Goal: Task Accomplishment & Management: Use online tool/utility

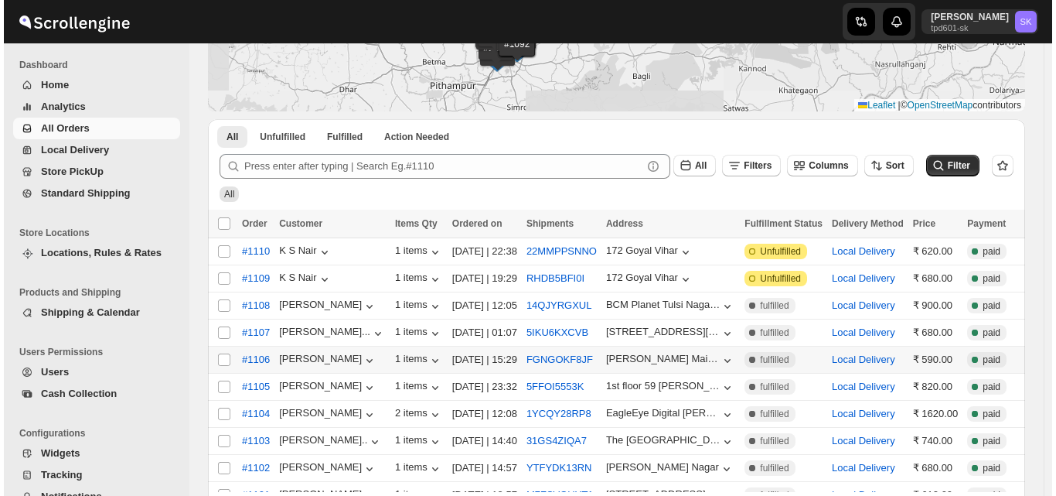
scroll to position [155, 0]
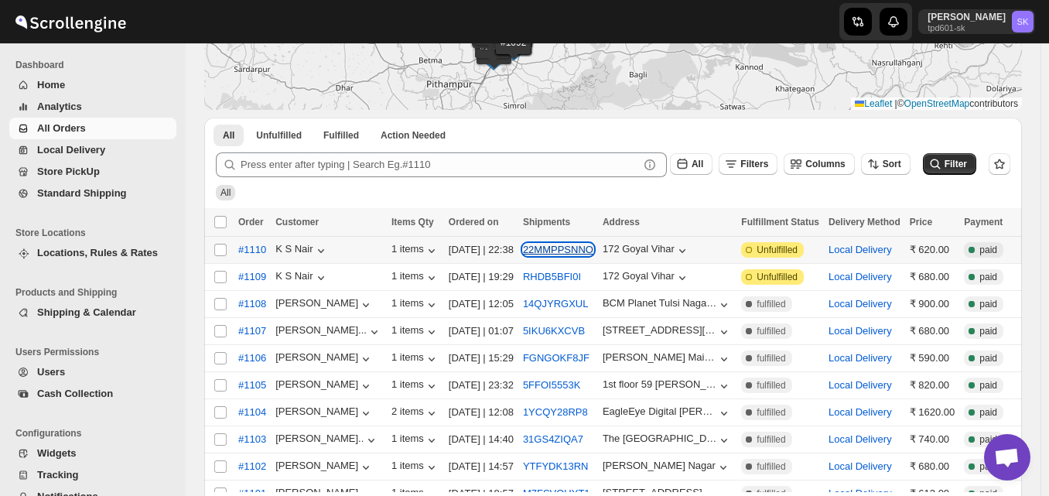
click at [561, 251] on button "22MMPPSNNO" at bounding box center [558, 250] width 70 height 12
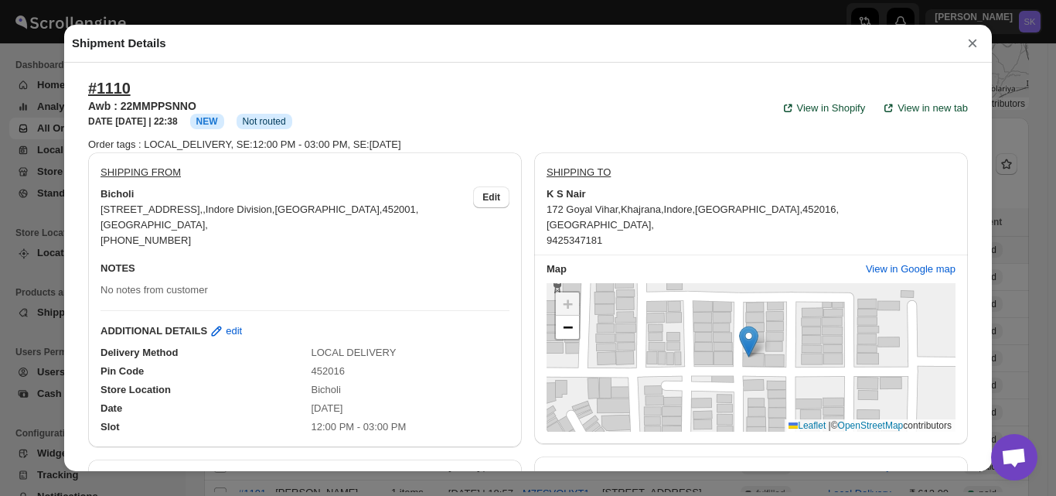
click at [971, 47] on button "×" at bounding box center [972, 43] width 23 height 22
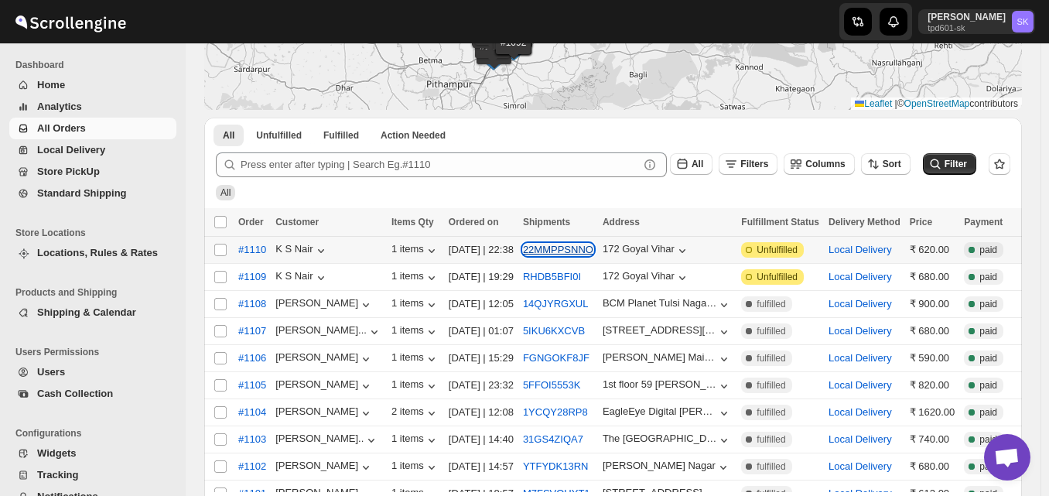
click at [560, 251] on button "22MMPPSNNO" at bounding box center [558, 250] width 70 height 12
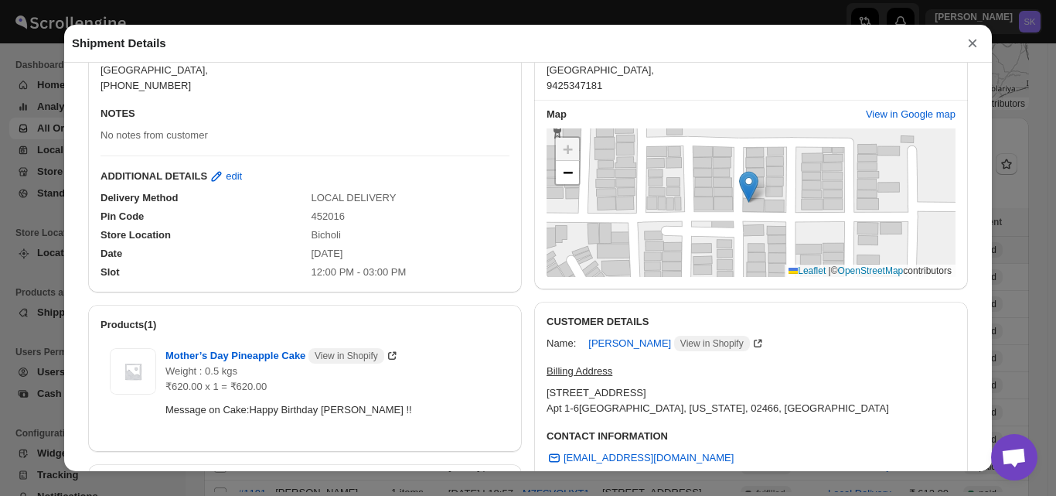
click at [973, 46] on button "×" at bounding box center [972, 43] width 23 height 22
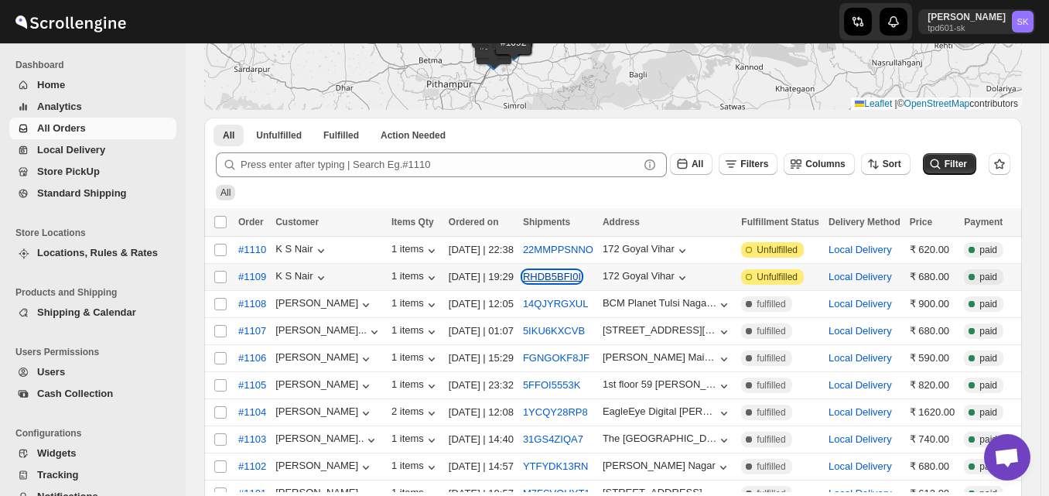
click at [561, 275] on button "RHDB5BFI0I" at bounding box center [552, 277] width 58 height 12
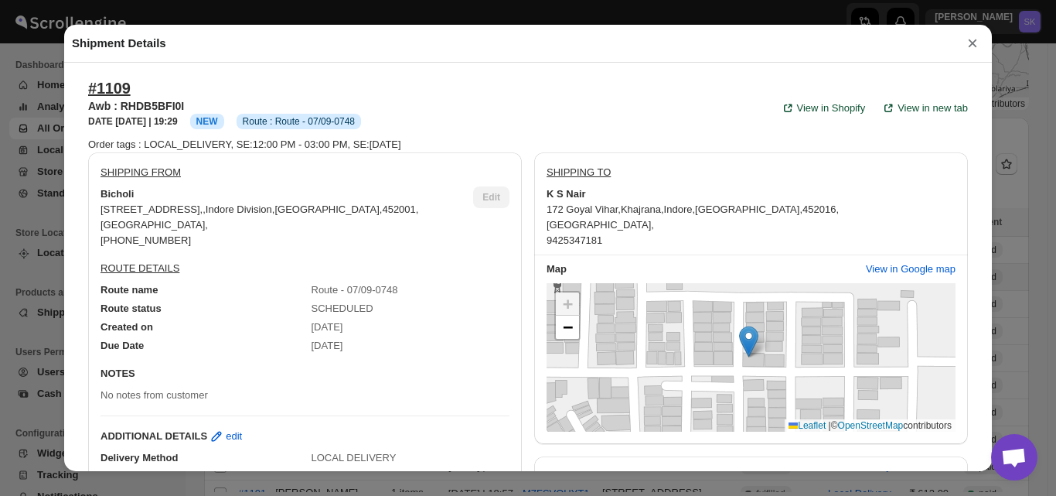
click at [970, 46] on button "×" at bounding box center [972, 43] width 23 height 22
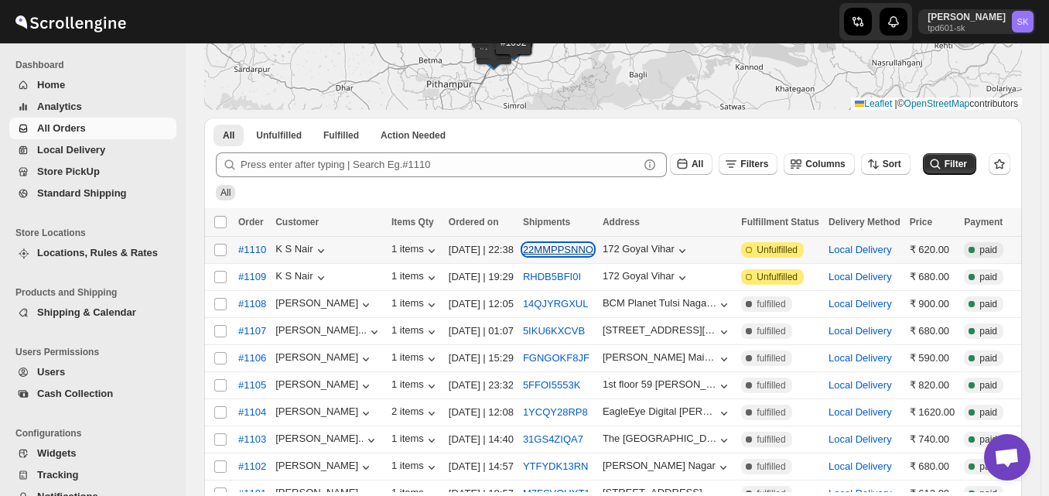
click at [564, 253] on button "22MMPPSNNO" at bounding box center [558, 250] width 70 height 12
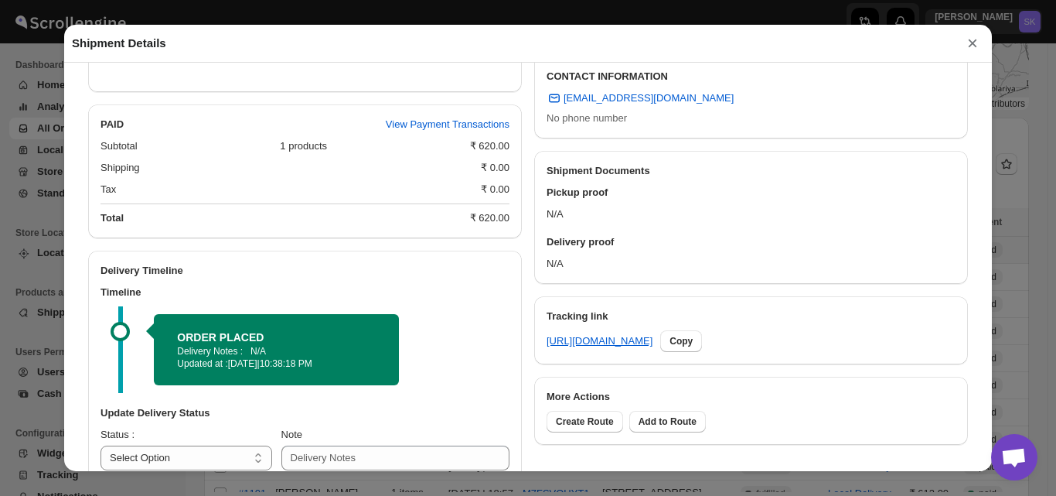
scroll to position [581, 0]
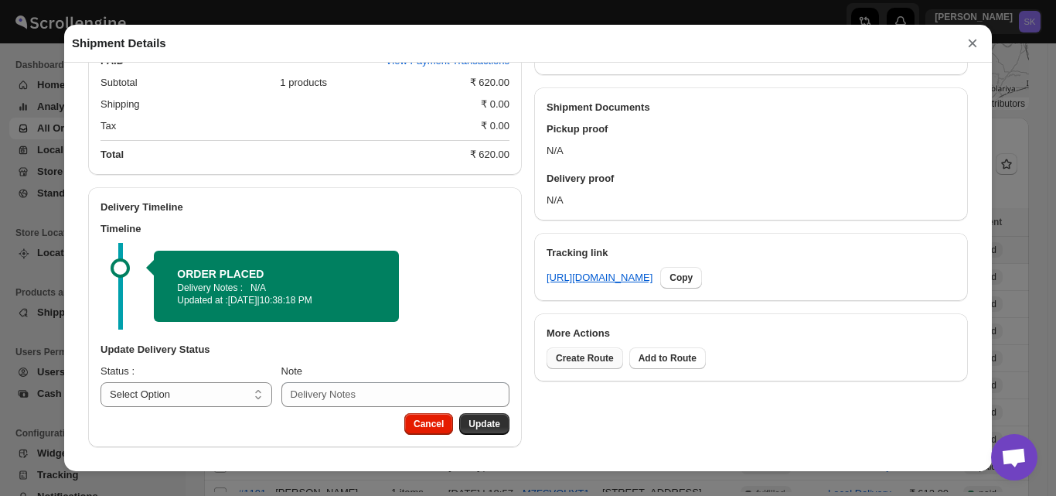
click at [590, 353] on span "Create Route" at bounding box center [585, 358] width 58 height 12
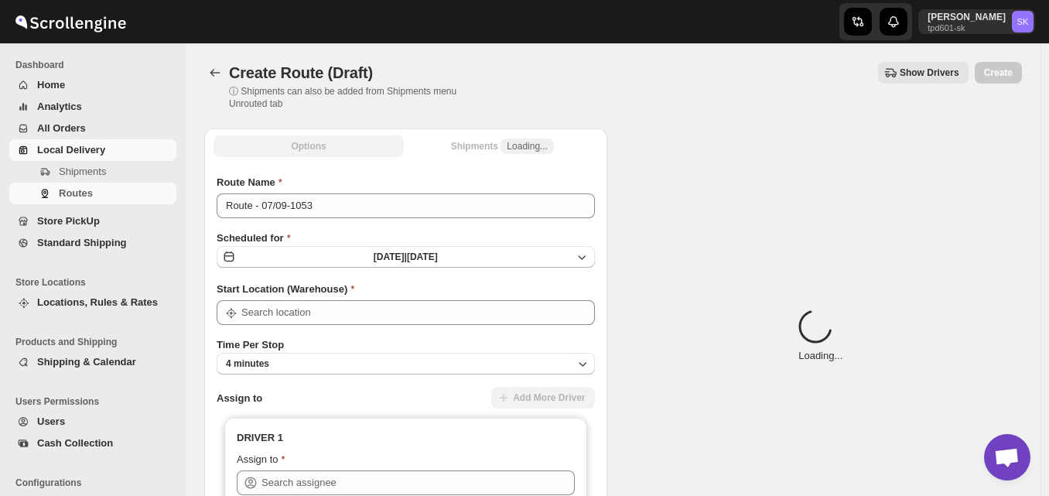
type input "Bicholi"
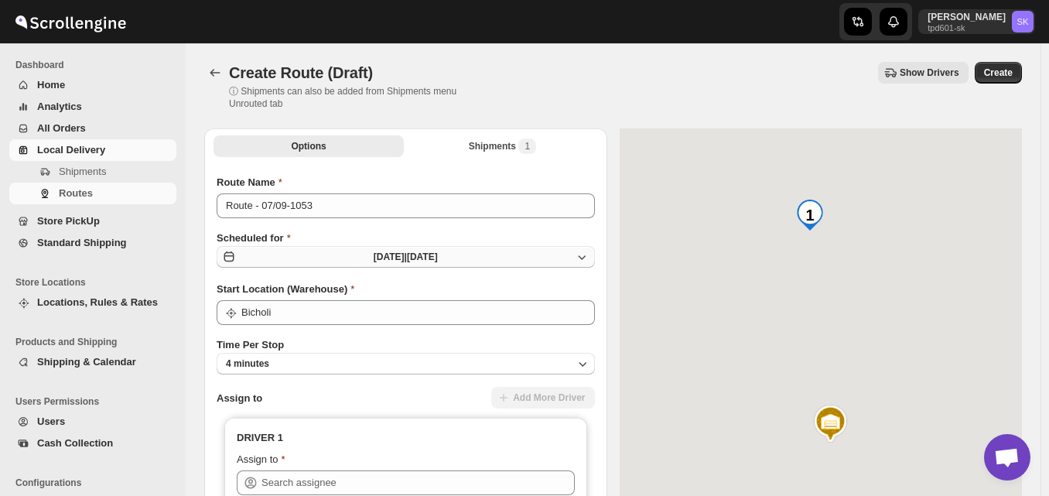
click at [587, 255] on icon "button" at bounding box center [581, 256] width 15 height 15
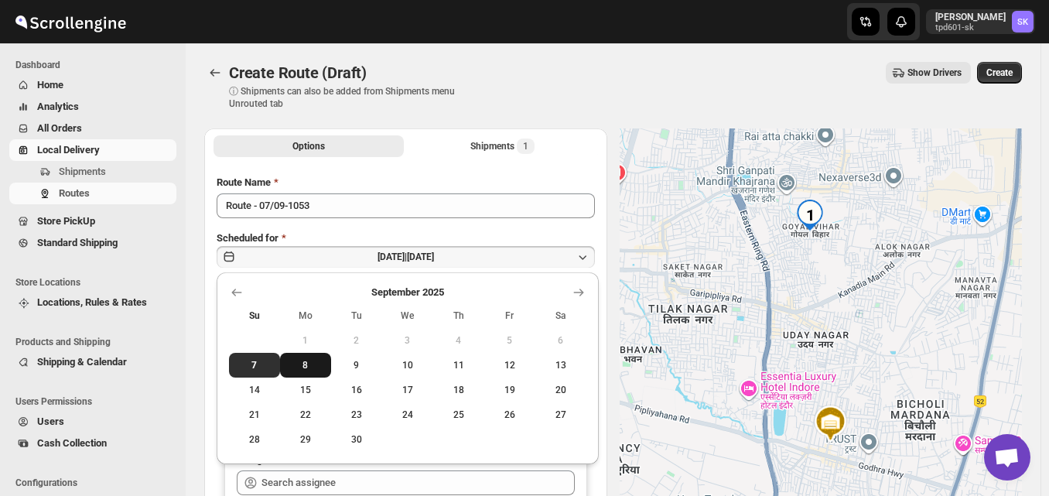
click at [312, 363] on span "8" at bounding box center [305, 365] width 39 height 12
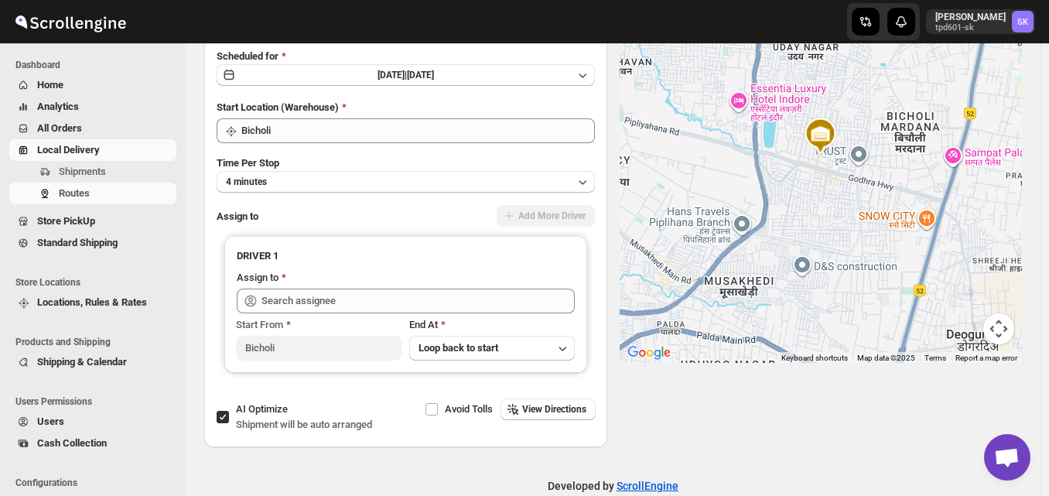
scroll to position [209, 0]
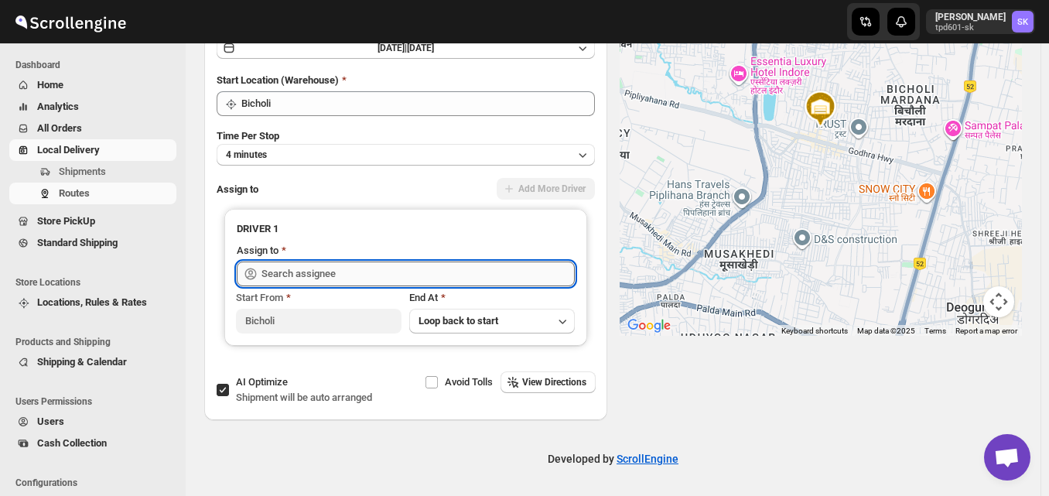
click at [460, 268] on input "text" at bounding box center [417, 273] width 313 height 25
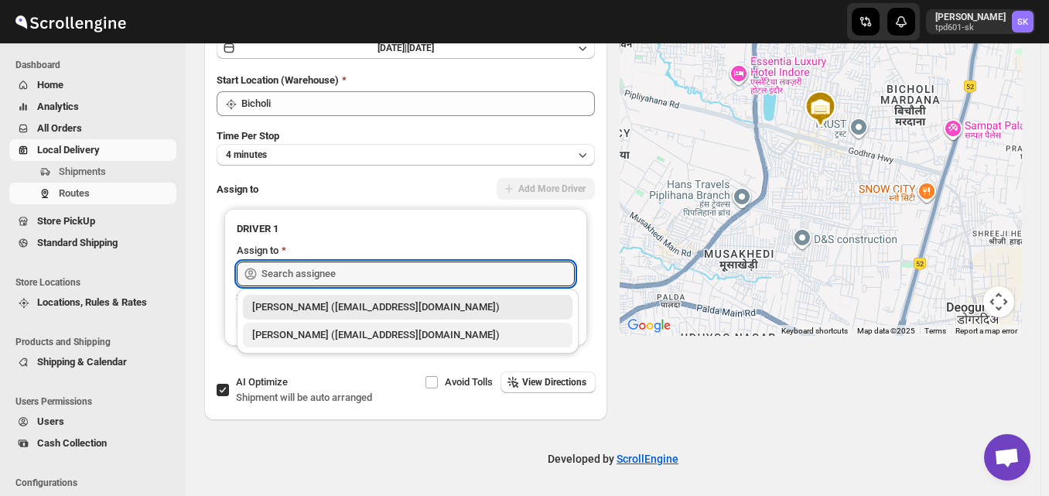
click at [304, 333] on div "[PERSON_NAME] ([EMAIL_ADDRESS][DOMAIN_NAME])" at bounding box center [407, 334] width 311 height 15
type input "[PERSON_NAME] ([EMAIL_ADDRESS][DOMAIN_NAME])"
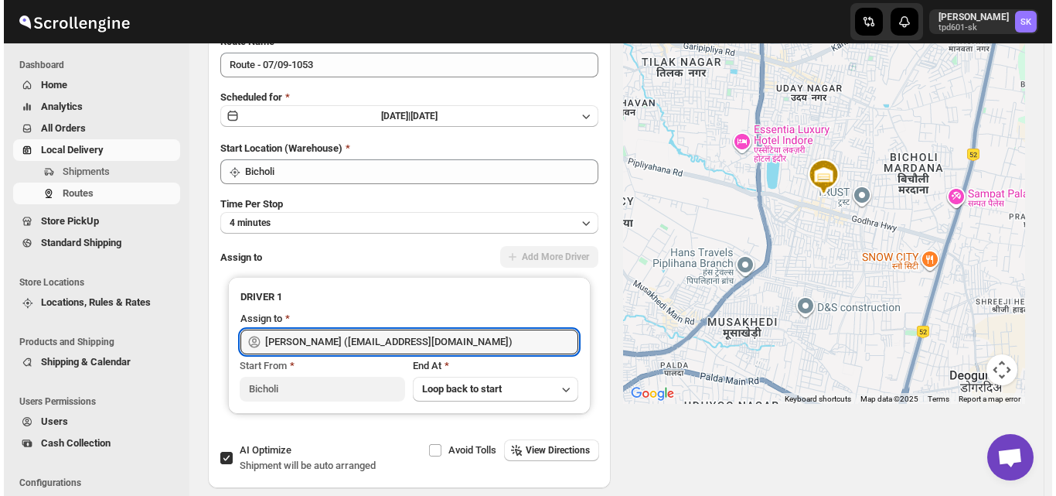
scroll to position [0, 0]
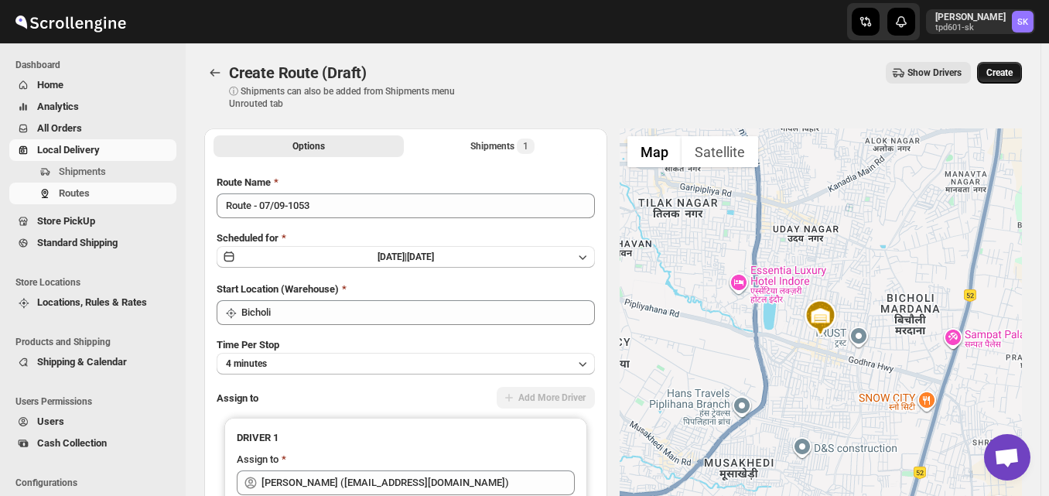
click at [1010, 68] on span "Create" at bounding box center [999, 73] width 26 height 12
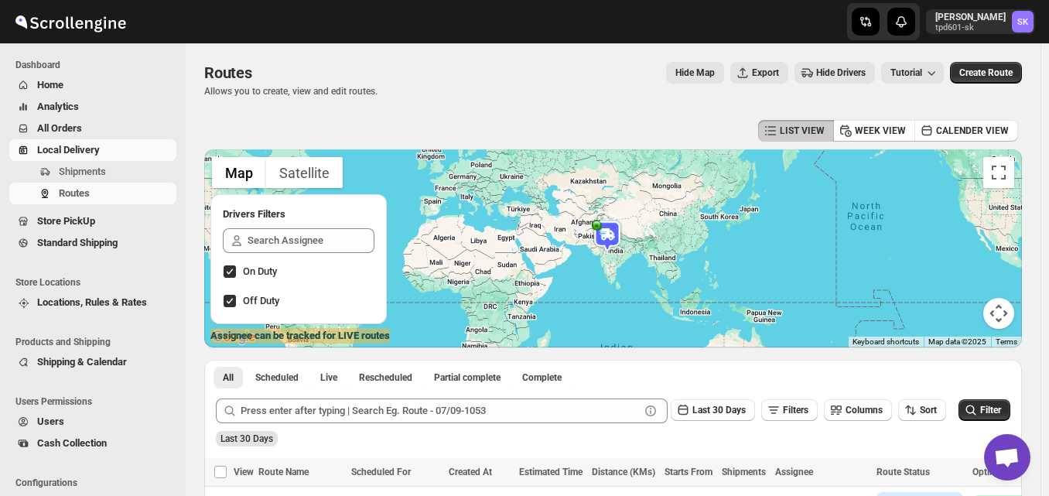
click at [52, 128] on span "All Orders" at bounding box center [59, 128] width 45 height 12
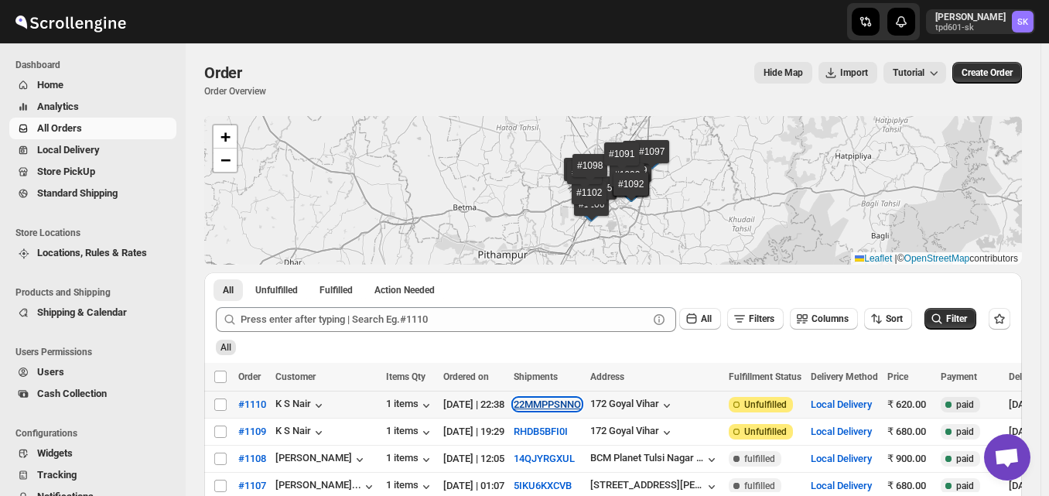
click at [575, 404] on button "22MMPPSNNO" at bounding box center [546, 404] width 67 height 12
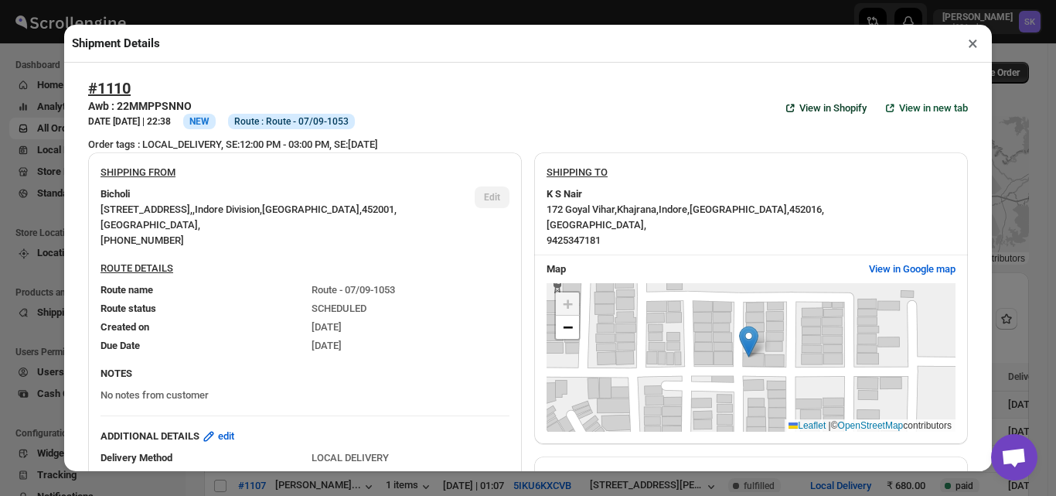
click at [803, 113] on span "View in Shopify" at bounding box center [833, 108] width 67 height 15
